Goal: Task Accomplishment & Management: Manage account settings

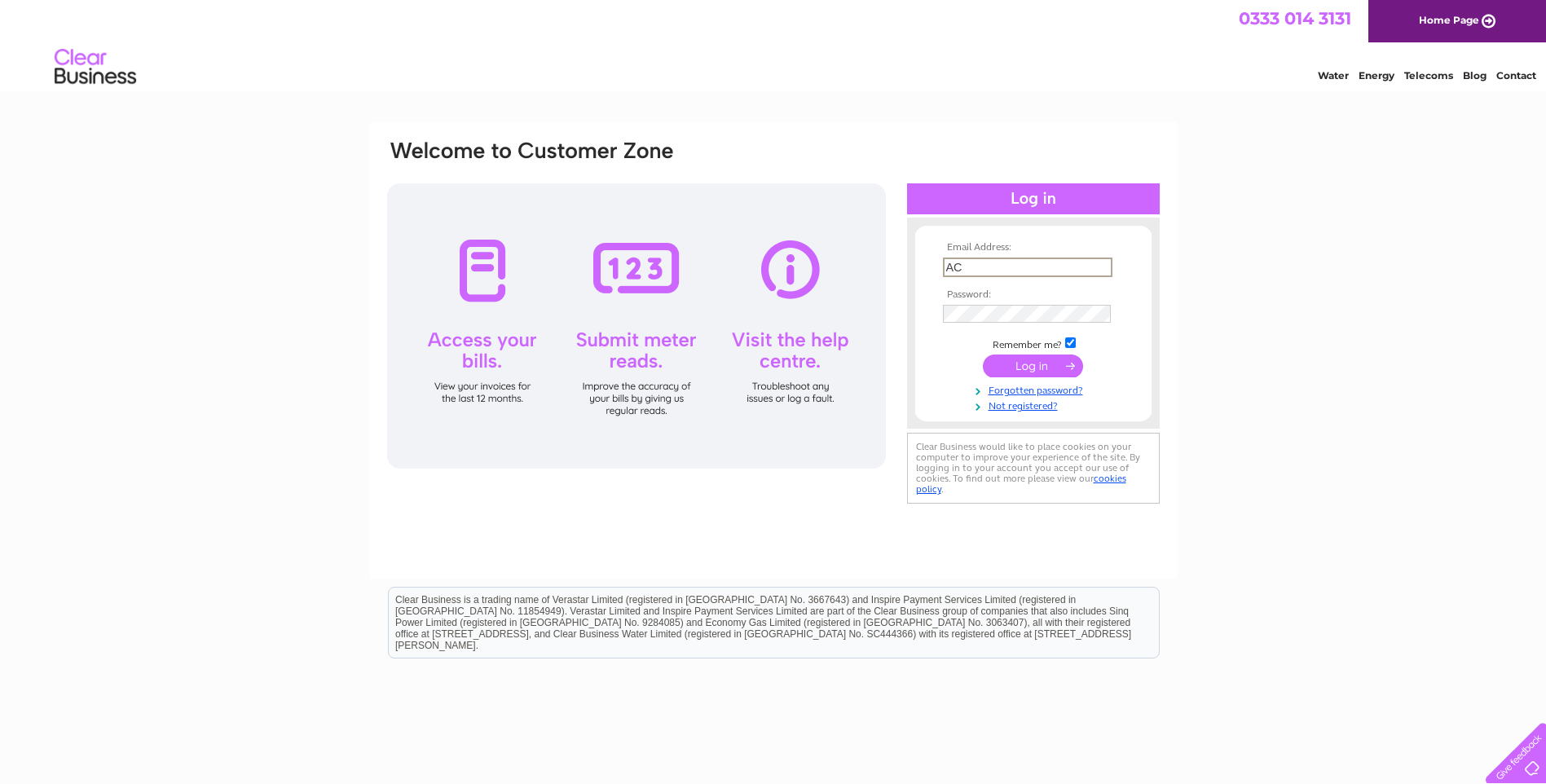
type input "A"
type input "[EMAIL_ADDRESS][DOMAIN_NAME]"
click at [1025, 378] on td at bounding box center [1034, 366] width 189 height 31
click at [1021, 361] on input "submit" at bounding box center [1033, 364] width 101 height 23
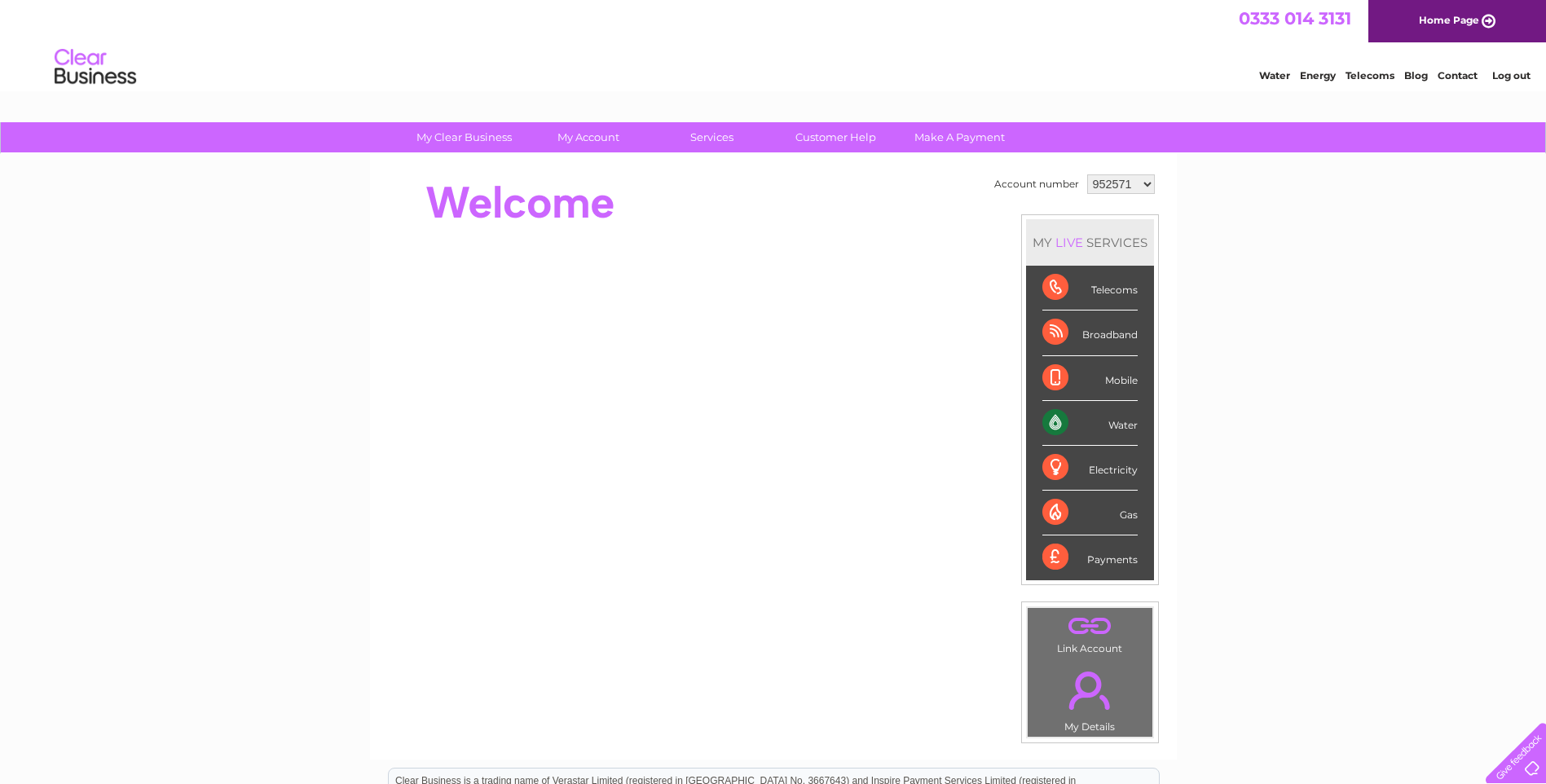
click at [1143, 186] on select "952571 1058356 1116108 1117208 1119871" at bounding box center [1121, 184] width 68 height 20
select select "1117208"
click at [1087, 174] on select "952571 1058356 1116108 1117208 1119871" at bounding box center [1121, 184] width 68 height 20
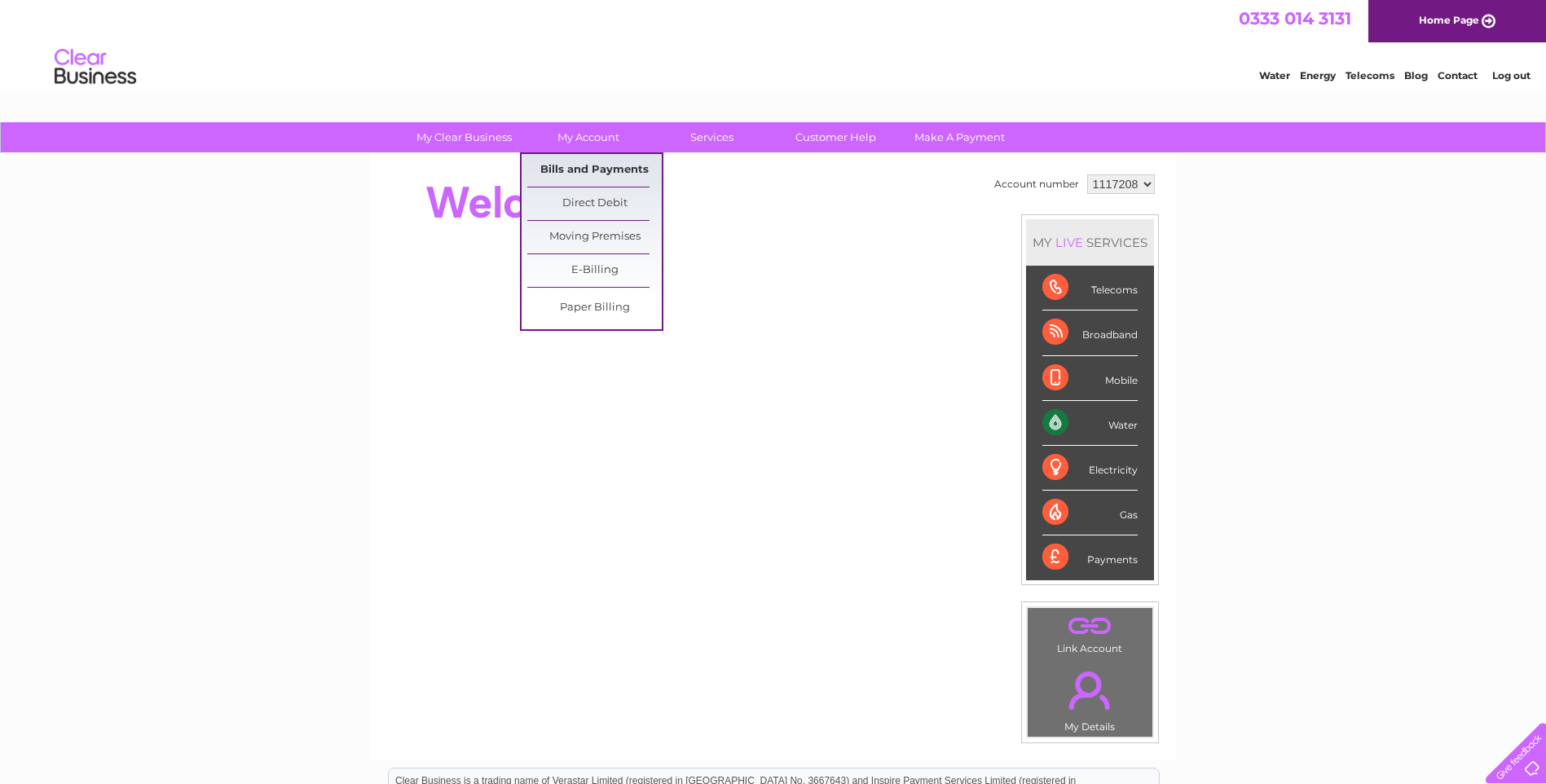
click at [575, 160] on link "Bills and Payments" at bounding box center [594, 170] width 135 height 33
click at [574, 167] on link "Bills and Payments" at bounding box center [594, 170] width 135 height 33
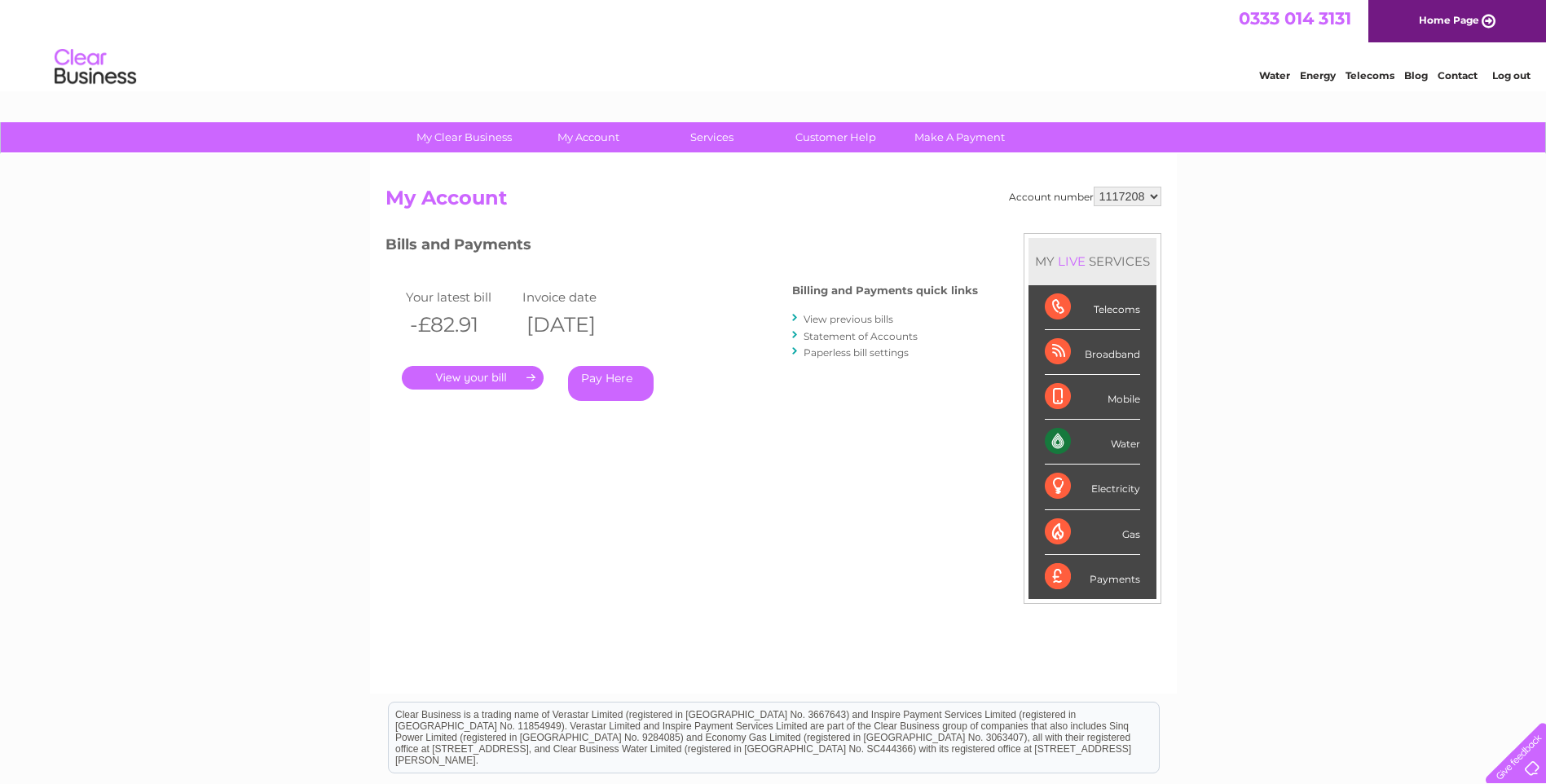
click at [446, 376] on link "." at bounding box center [472, 378] width 142 height 24
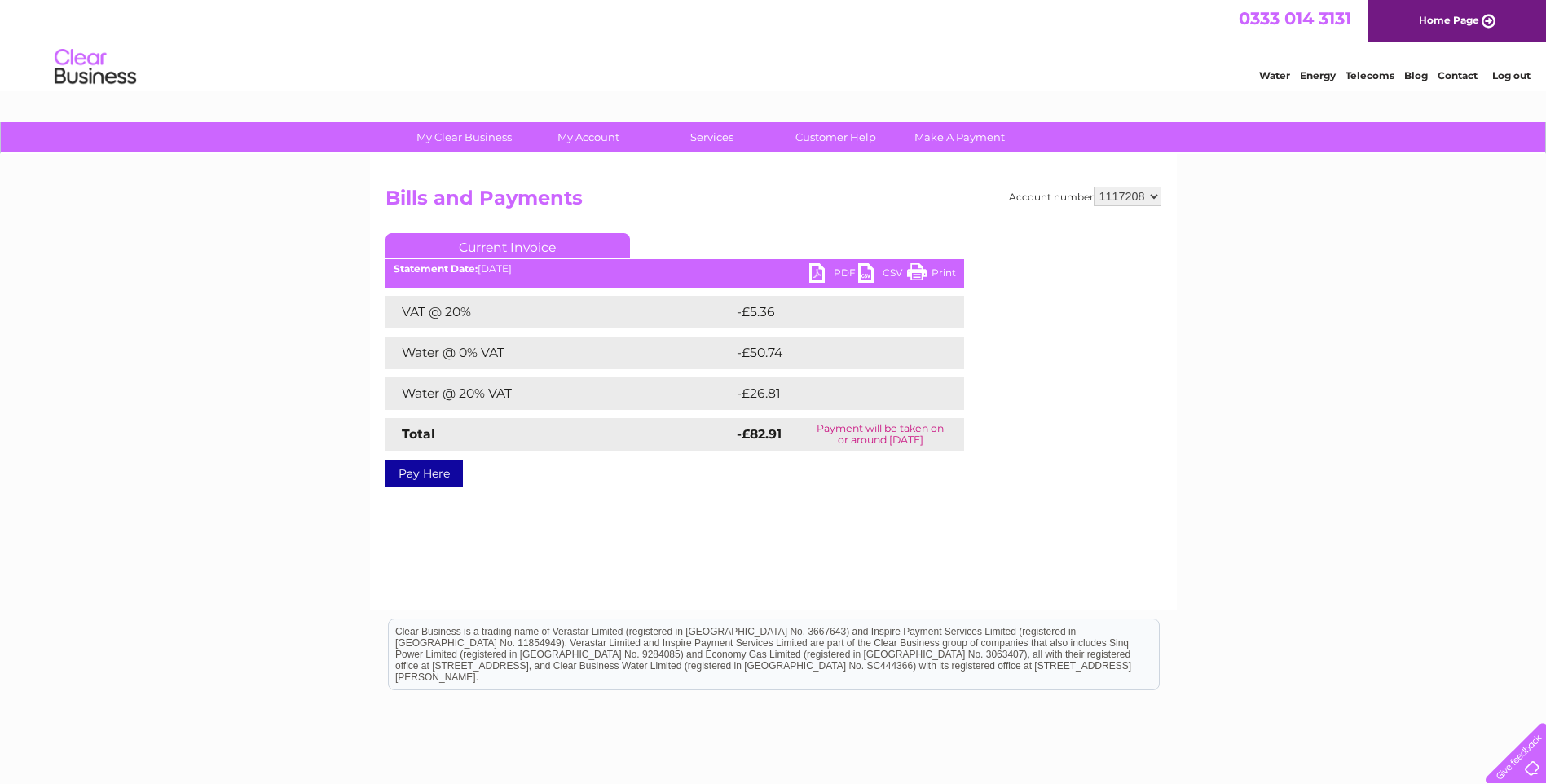
click at [830, 274] on link "PDF" at bounding box center [833, 275] width 49 height 24
click at [1155, 194] on select "952571 1058356 1116108 1117208 1119871" at bounding box center [1128, 196] width 68 height 20
select select "1058356"
click at [1094, 186] on select "952571 1058356 1116108 1117208 1119871" at bounding box center [1128, 196] width 68 height 20
click at [704, 518] on div "Account number 952571 1058356 1116108 1117208 1119871 Bills and Payments Curren…" at bounding box center [773, 383] width 807 height 456
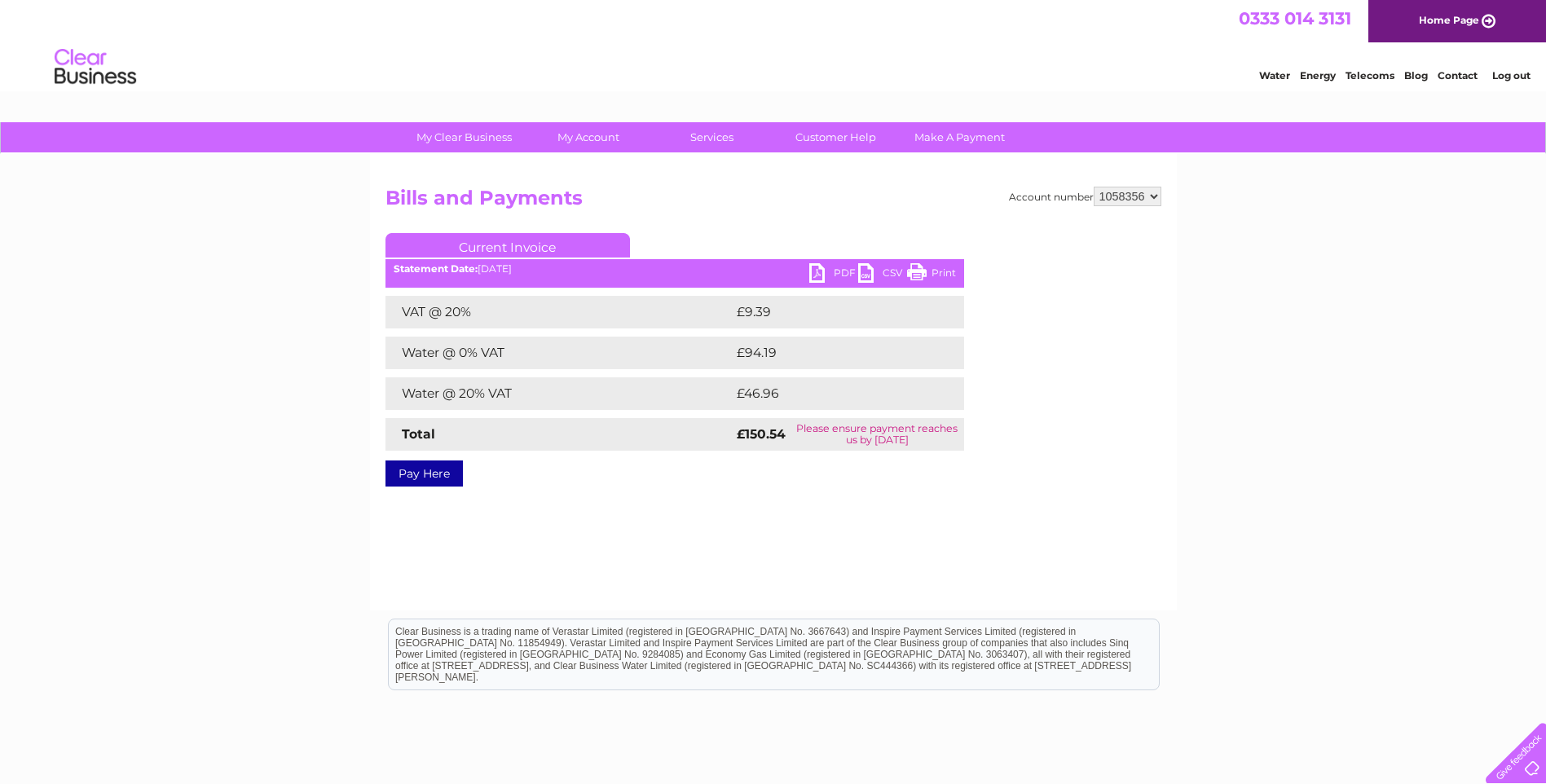
click at [785, 496] on div "Account number 952571 1058356 1116108 1117208 1119871 Bills and Payments Curren…" at bounding box center [773, 383] width 807 height 456
click at [819, 269] on link "PDF" at bounding box center [833, 275] width 49 height 24
drag, startPoint x: 140, startPoint y: 327, endPoint x: 1233, endPoint y: 146, distance: 1107.9
click at [150, 318] on div "My Clear Business Login Details My Details My Preferences Link Account My Accou…" at bounding box center [773, 506] width 1546 height 767
drag, startPoint x: 1388, startPoint y: 292, endPoint x: 1441, endPoint y: 223, distance: 87.0
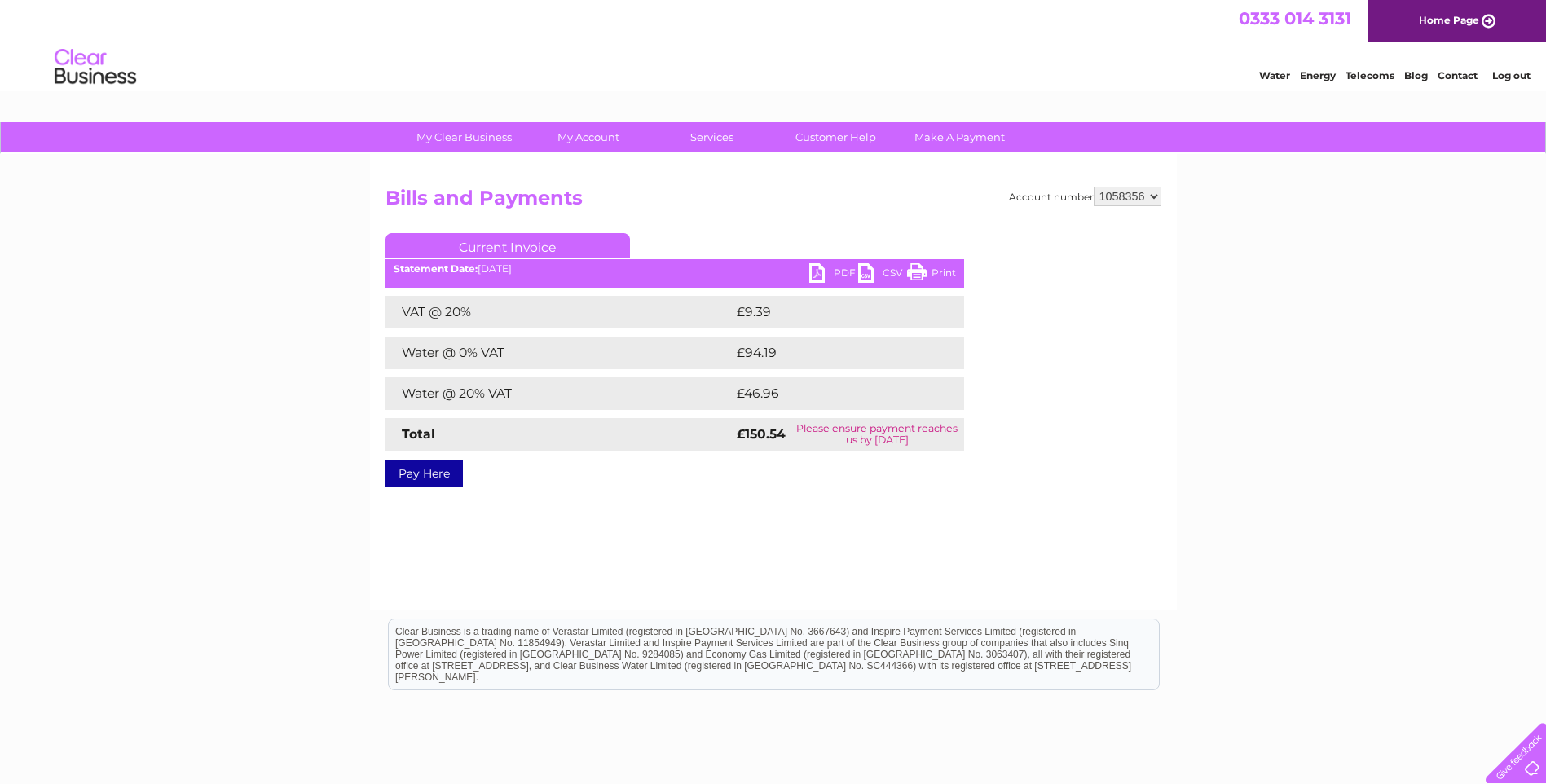
click at [1396, 271] on div "My Clear Business Login Details My Details My Preferences Link Account My Accou…" at bounding box center [773, 506] width 1546 height 767
drag, startPoint x: 1377, startPoint y: 262, endPoint x: 1436, endPoint y: 133, distance: 141.9
click at [1377, 252] on div "My Clear Business Login Details My Details My Preferences Link Account My Accou…" at bounding box center [773, 506] width 1546 height 767
click at [1519, 74] on link "Log out" at bounding box center [1512, 76] width 38 height 12
